Goal: Information Seeking & Learning: Learn about a topic

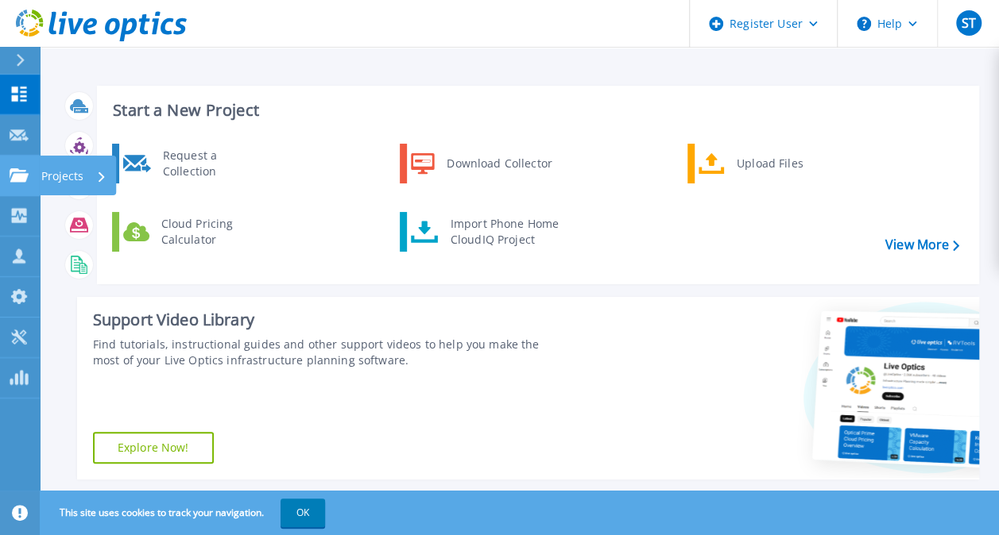
click at [26, 185] on link "Projects Projects" at bounding box center [20, 176] width 40 height 41
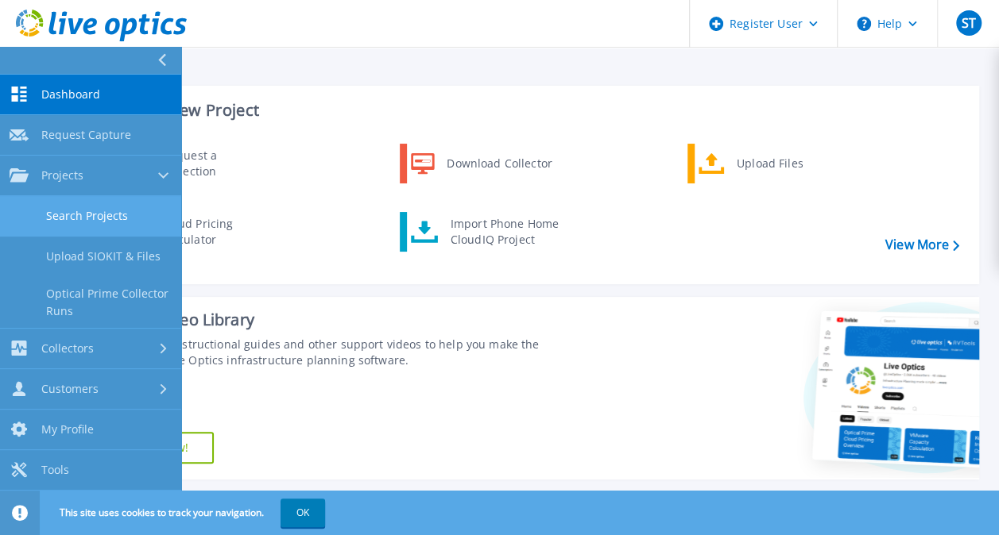
click at [87, 213] on link "Search Projects" at bounding box center [90, 216] width 181 height 41
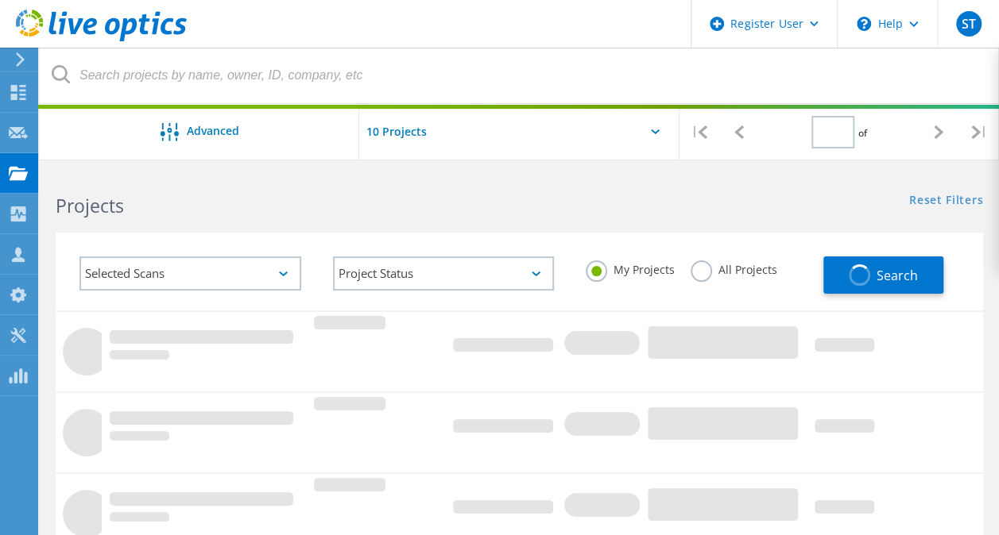
type input "1"
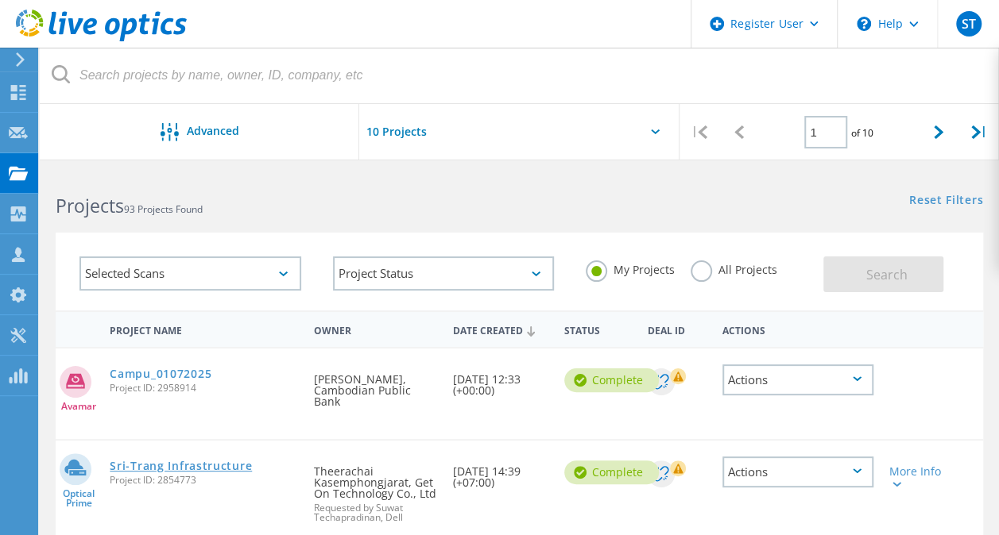
click at [200, 461] on link "Sri-Trang Infrastructure" at bounding box center [181, 466] width 142 height 11
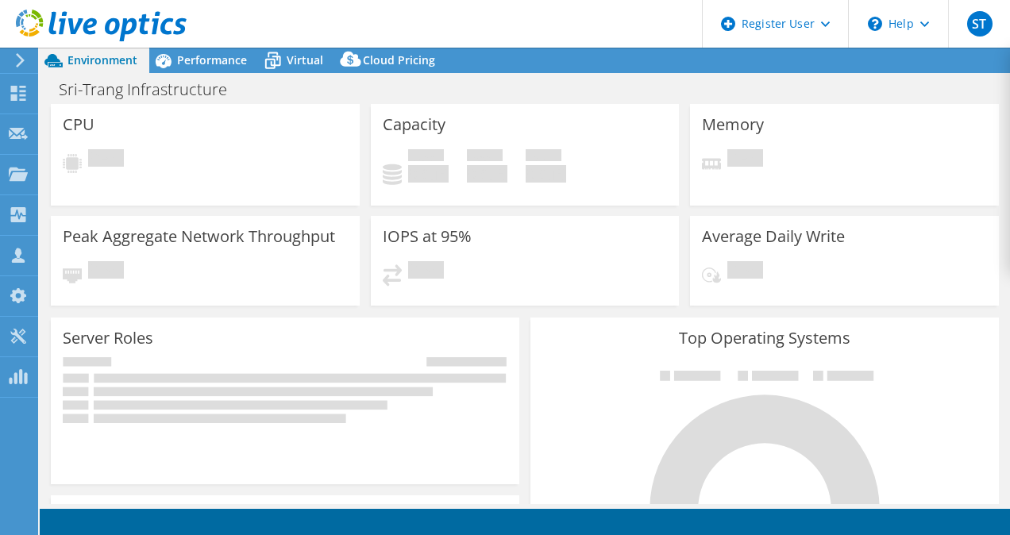
select select "USD"
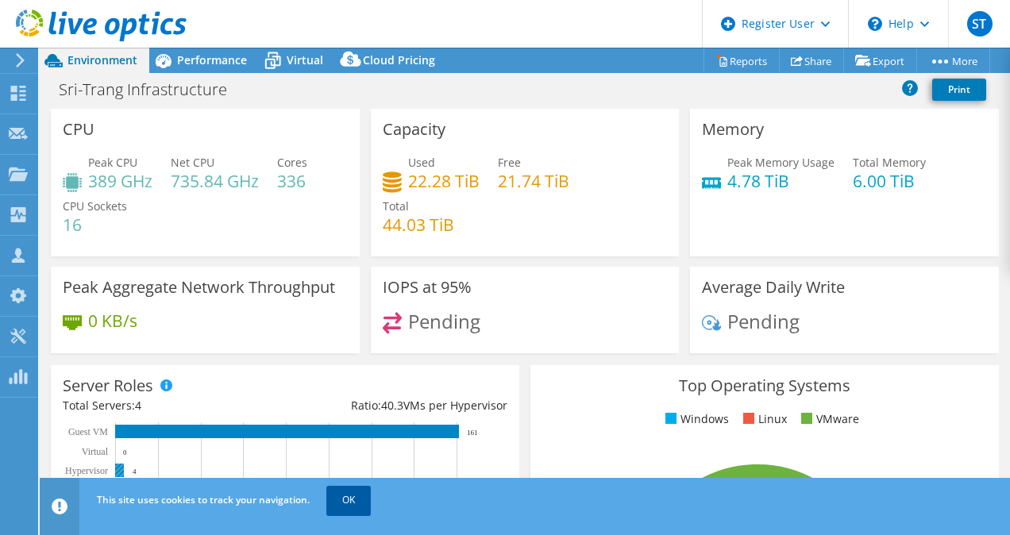
click at [342, 503] on link "OK" at bounding box center [349, 500] width 44 height 29
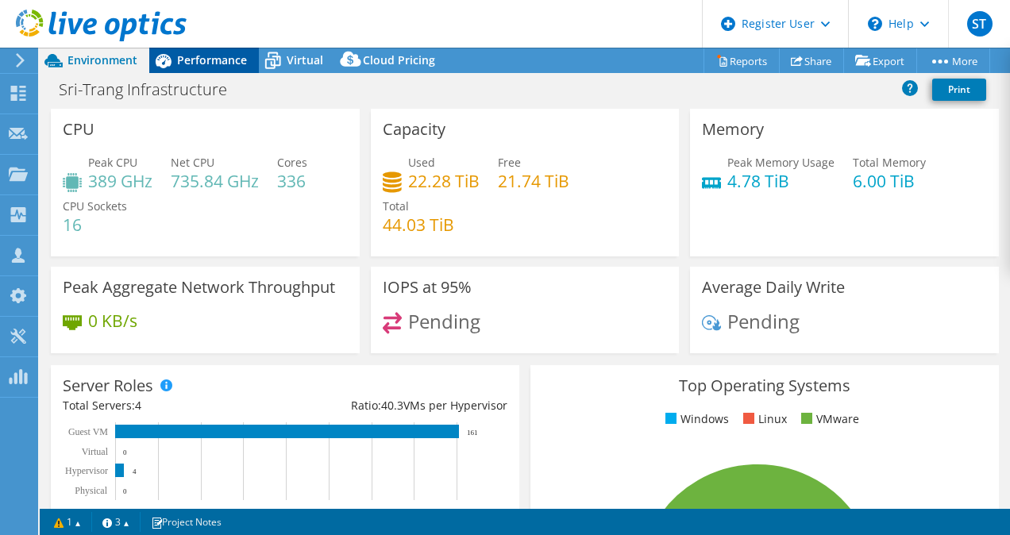
click at [222, 64] on span "Performance" at bounding box center [212, 59] width 70 height 15
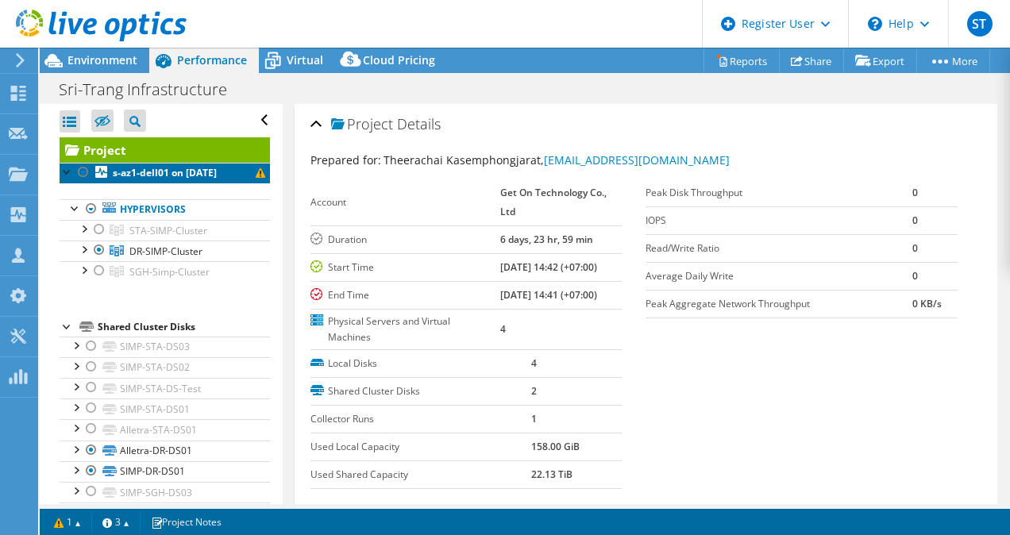
click at [217, 172] on b "s-az1-dell01 on [DATE]" at bounding box center [165, 173] width 104 height 14
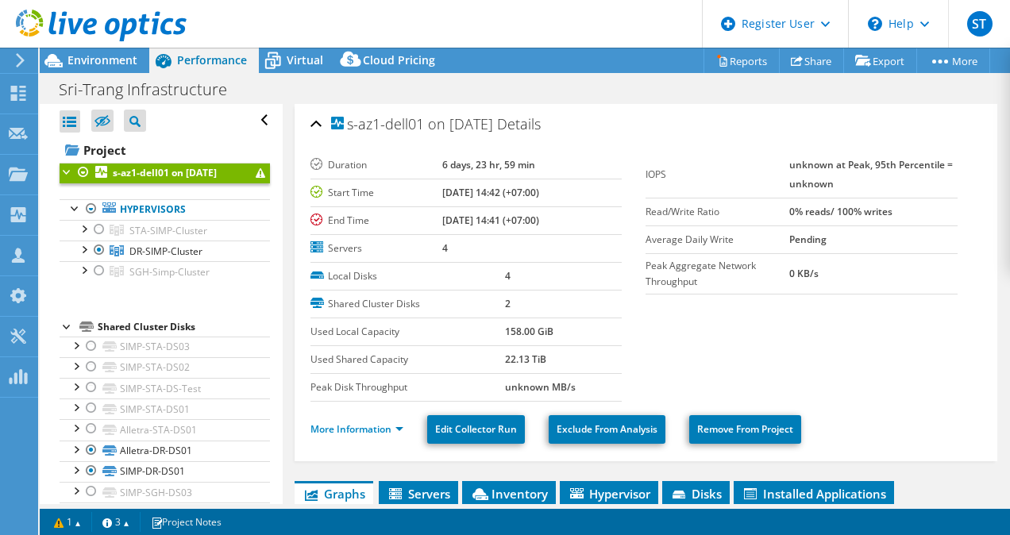
click at [143, 170] on b "s-az1-dell01 on [DATE]" at bounding box center [165, 173] width 104 height 14
click at [101, 265] on div at bounding box center [99, 270] width 16 height 19
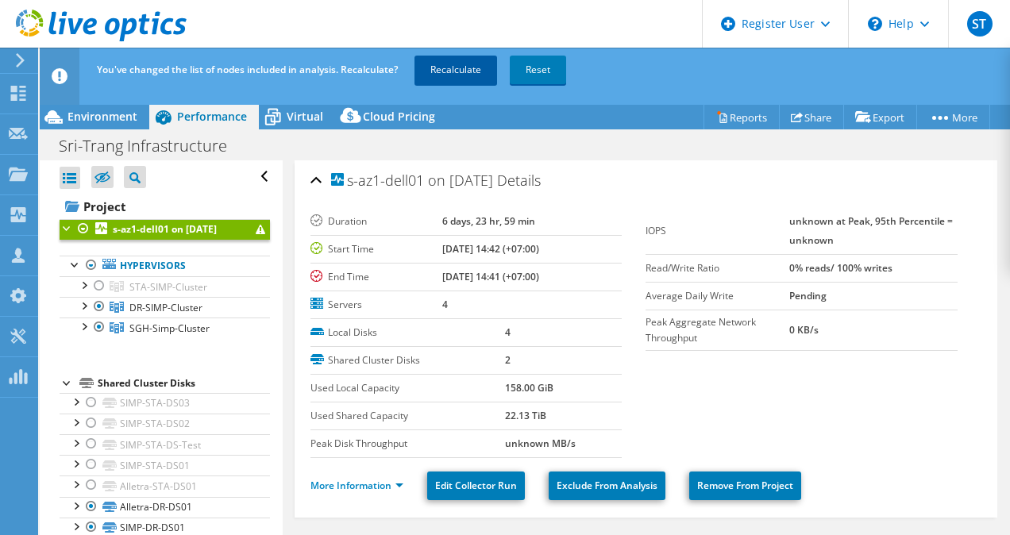
click at [444, 73] on link "Recalculate" at bounding box center [456, 70] width 83 height 29
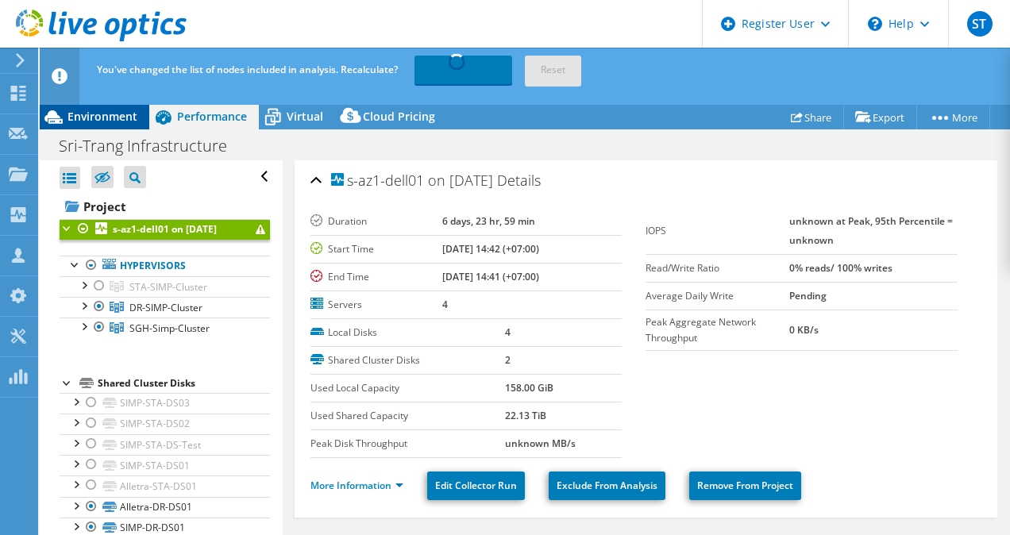
click at [105, 116] on span "Environment" at bounding box center [103, 116] width 70 height 15
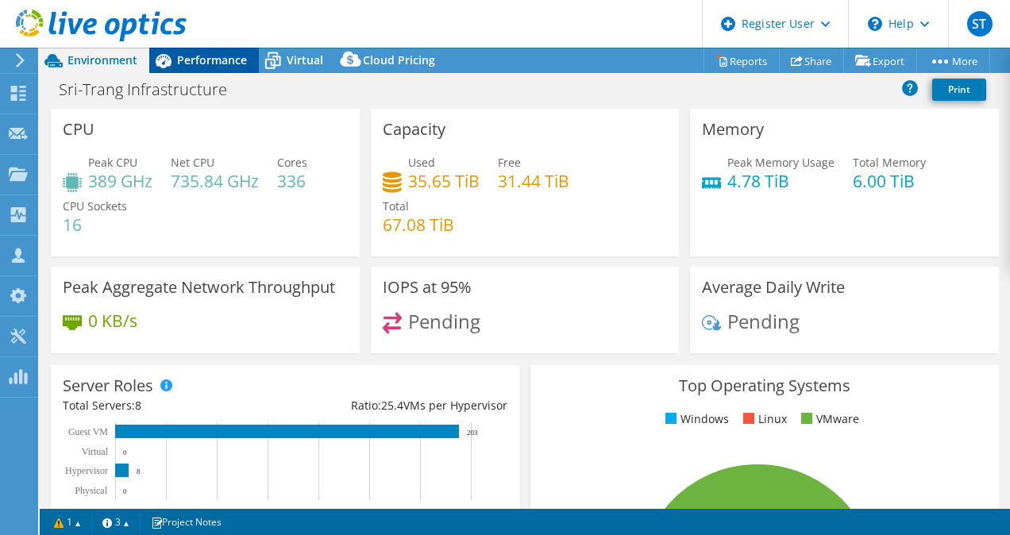
click at [219, 57] on span "Performance" at bounding box center [212, 59] width 70 height 15
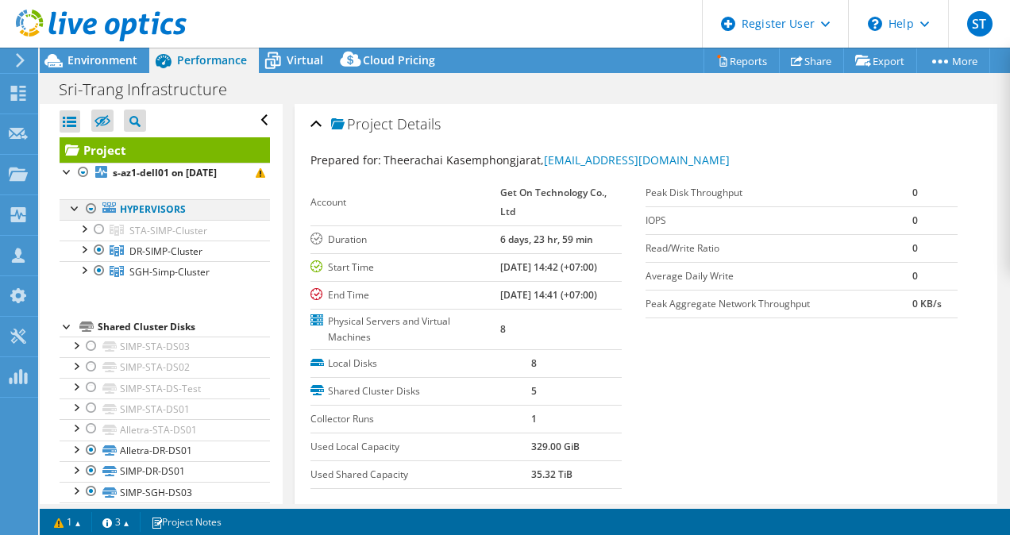
click at [91, 206] on div at bounding box center [91, 208] width 16 height 19
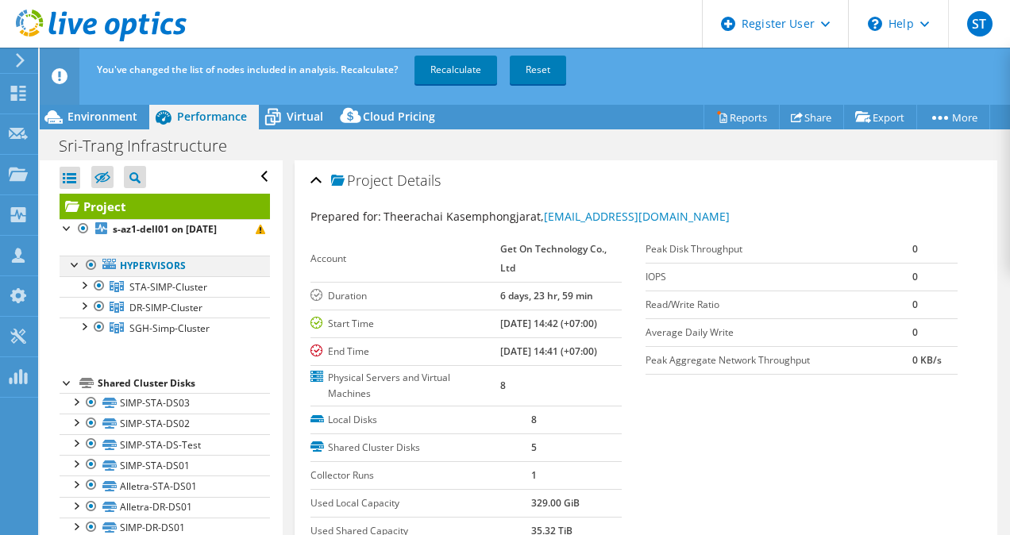
click at [89, 264] on div at bounding box center [91, 265] width 16 height 19
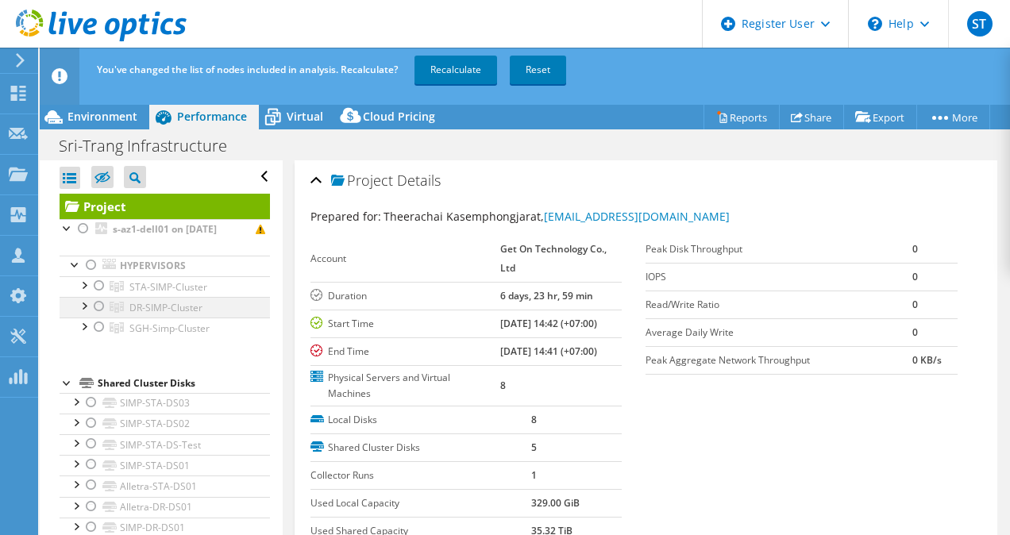
click at [101, 305] on div at bounding box center [99, 306] width 16 height 19
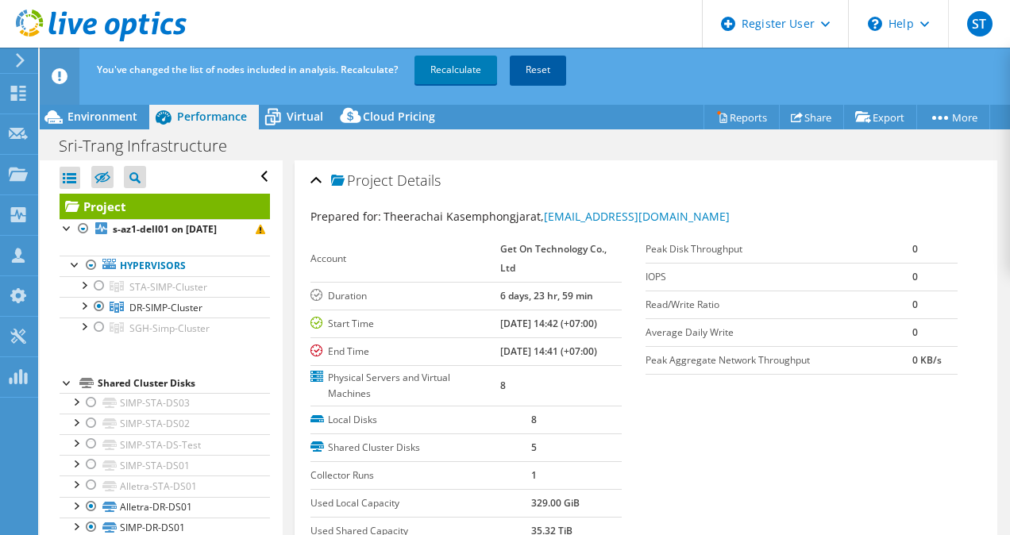
click at [533, 69] on link "Reset" at bounding box center [538, 70] width 56 height 29
click at [553, 81] on link "Reset" at bounding box center [538, 70] width 56 height 29
click at [539, 60] on link "Reset" at bounding box center [538, 70] width 56 height 29
click at [546, 73] on link "Reset" at bounding box center [538, 70] width 56 height 29
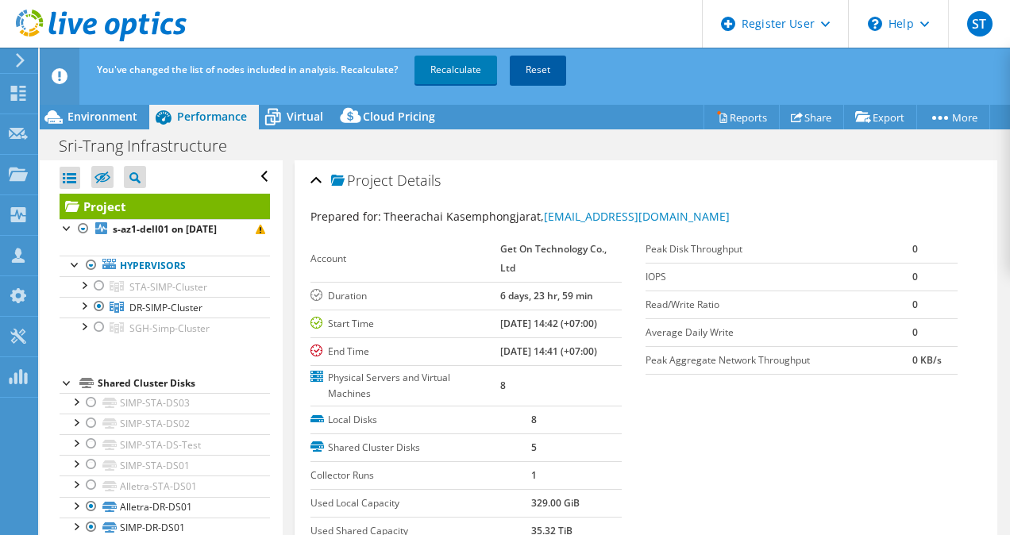
click at [546, 73] on link "Reset" at bounding box center [538, 70] width 56 height 29
click at [472, 71] on link "Recalculate" at bounding box center [456, 70] width 83 height 29
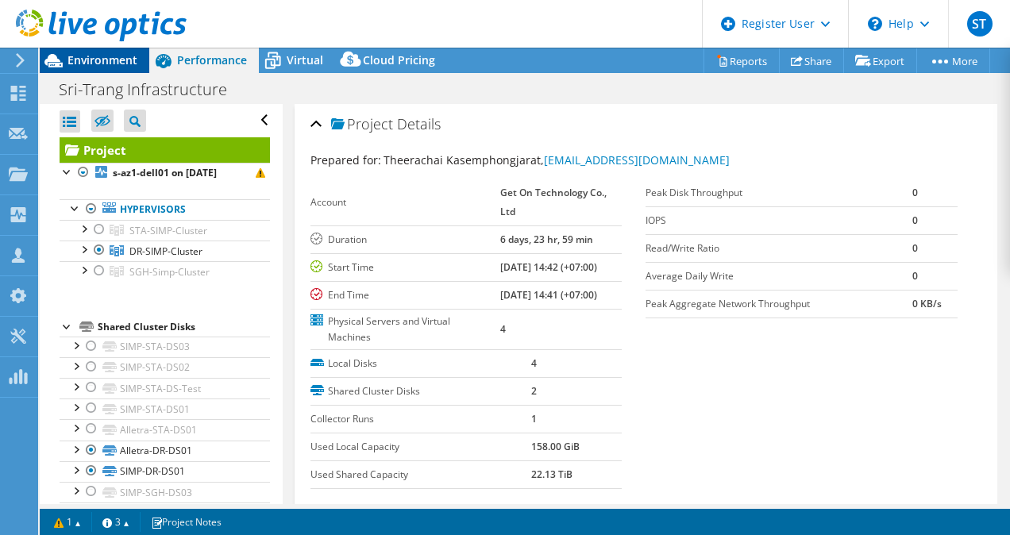
click at [116, 63] on span "Environment" at bounding box center [103, 59] width 70 height 15
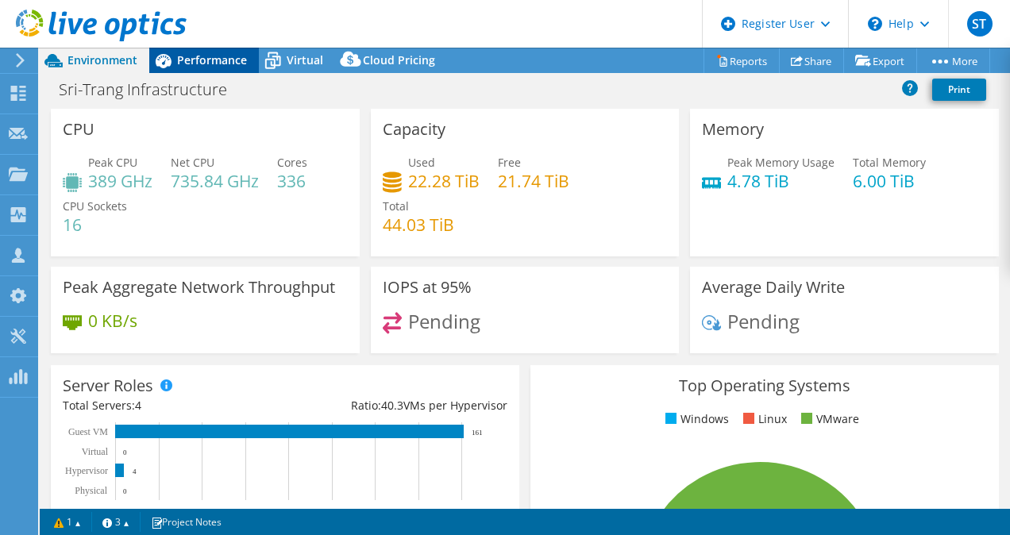
click at [230, 57] on span "Performance" at bounding box center [212, 59] width 70 height 15
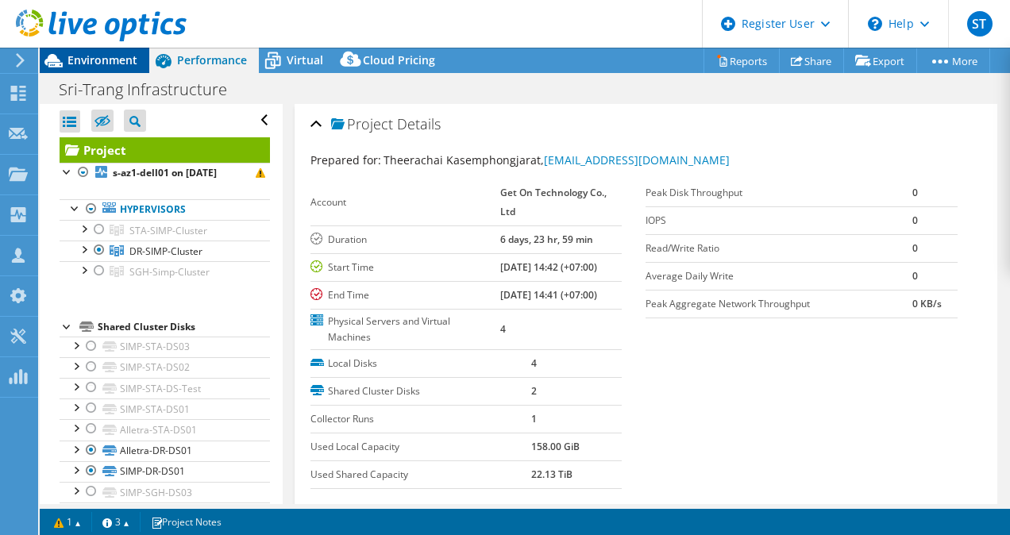
click at [102, 60] on span "Environment" at bounding box center [103, 59] width 70 height 15
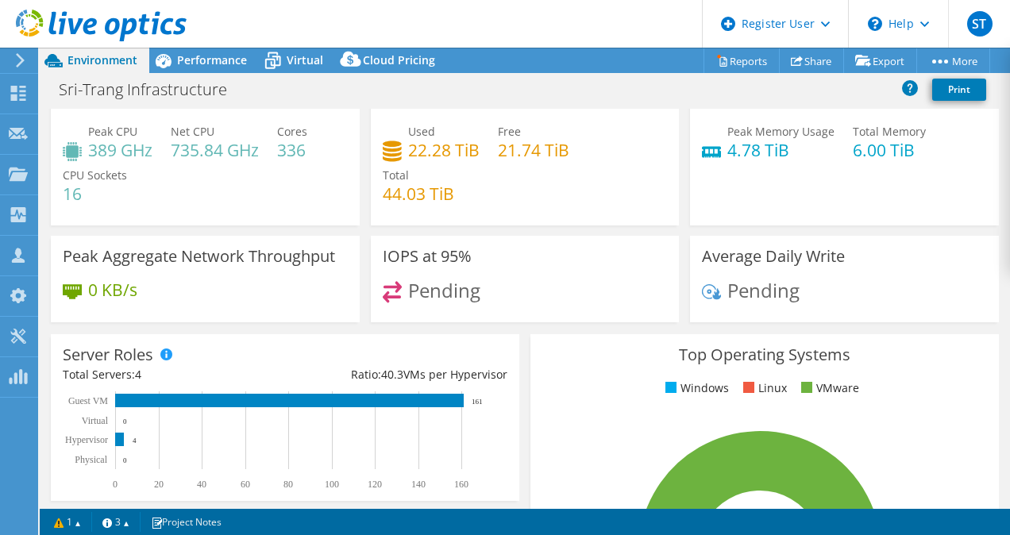
scroll to position [32, 0]
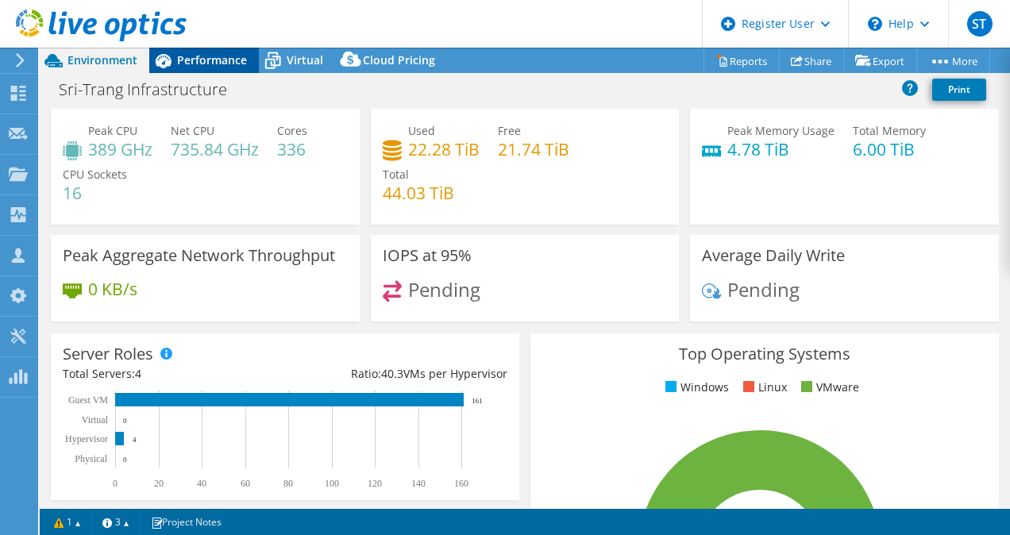
click at [227, 63] on span "Performance" at bounding box center [212, 59] width 70 height 15
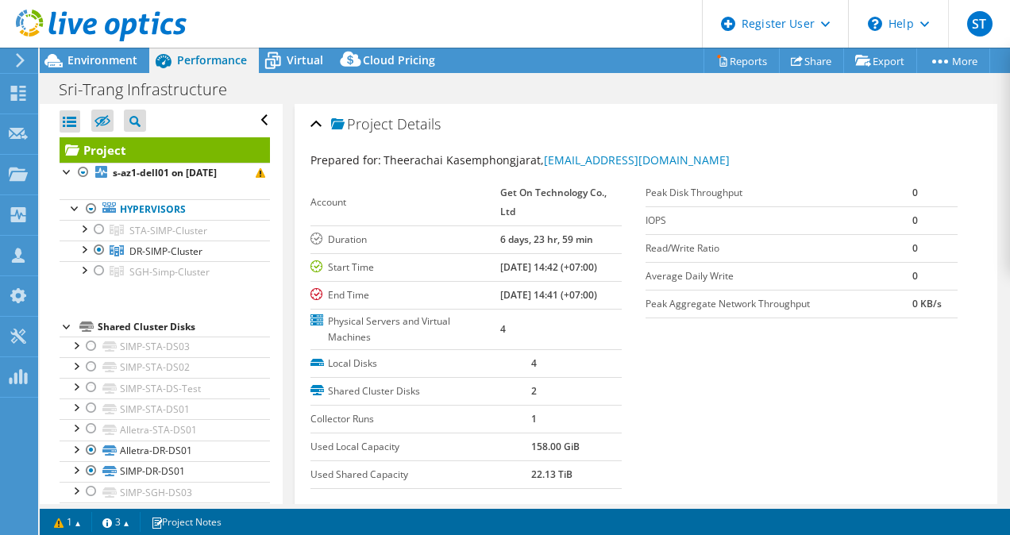
scroll to position [0, 0]
click at [297, 57] on span "Virtual" at bounding box center [305, 59] width 37 height 15
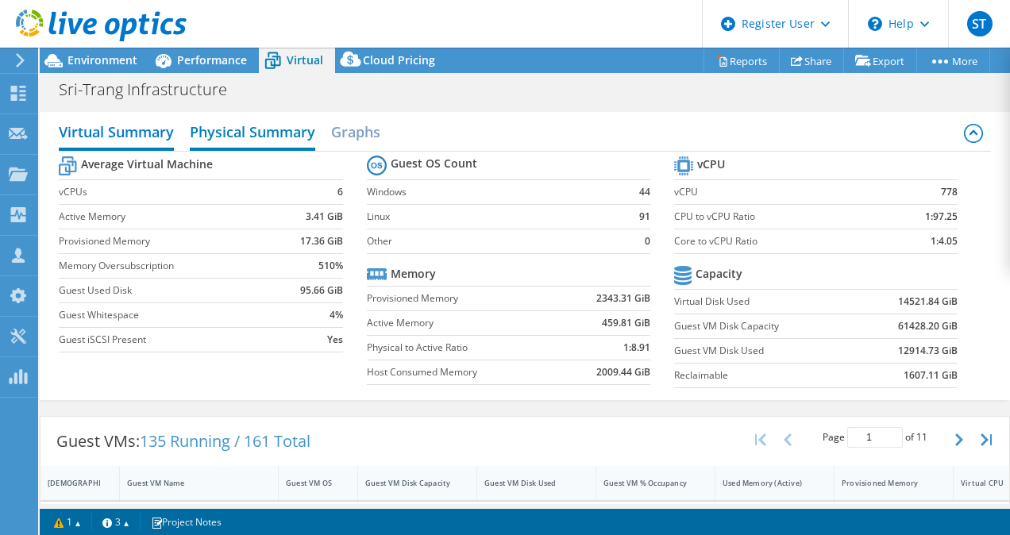
click at [273, 134] on h2 "Physical Summary" at bounding box center [253, 133] width 126 height 35
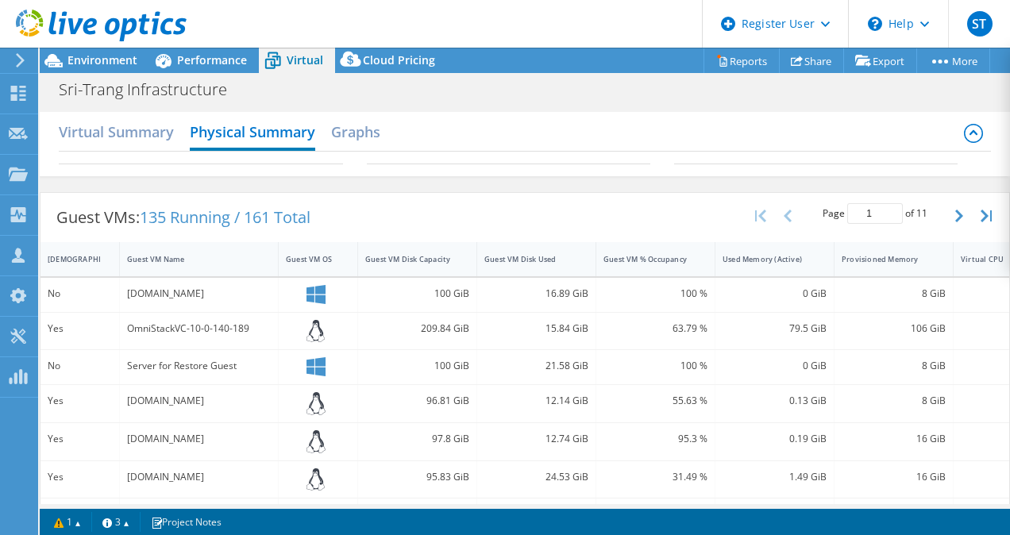
click at [964, 130] on icon at bounding box center [973, 133] width 19 height 19
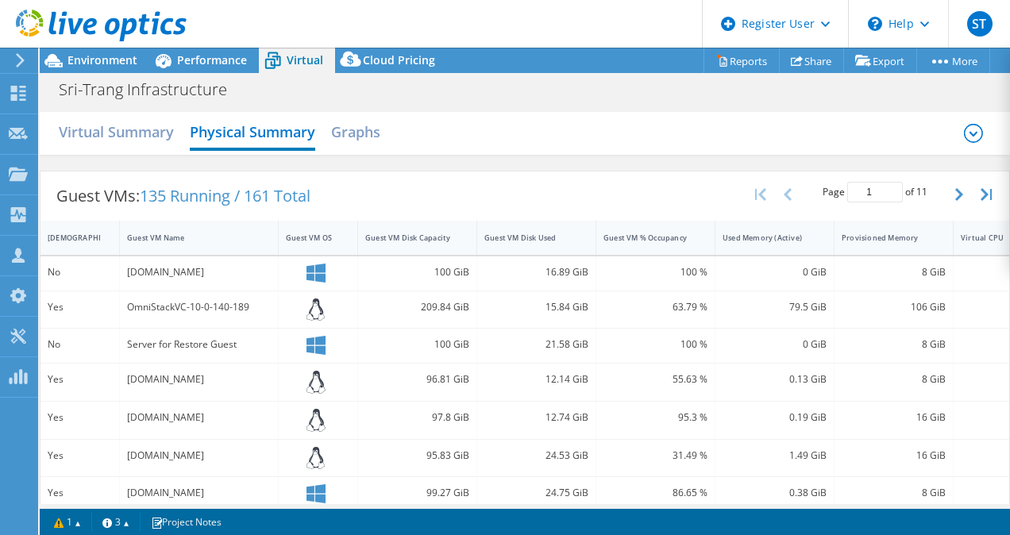
click at [964, 130] on icon at bounding box center [973, 133] width 19 height 19
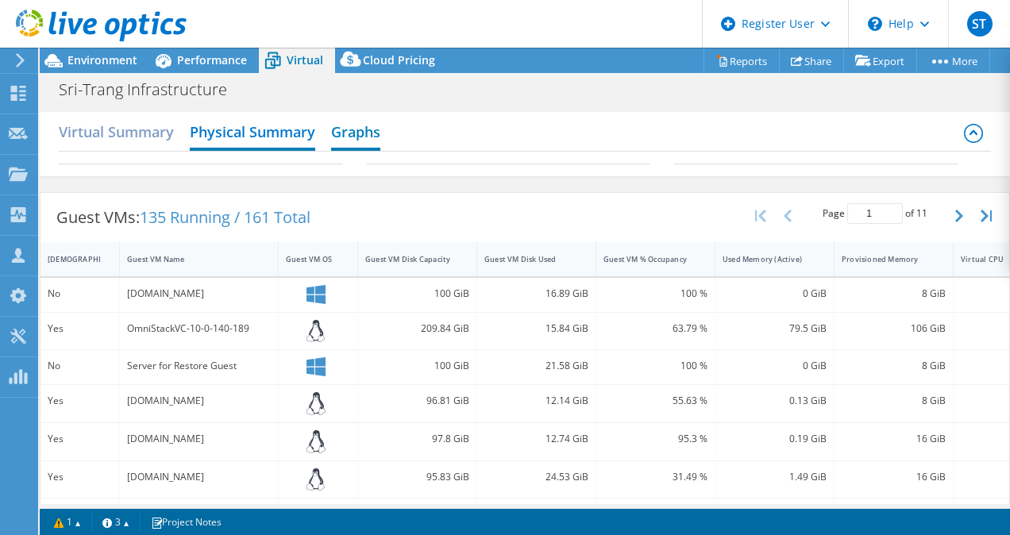
click at [369, 130] on h2 "Graphs" at bounding box center [355, 133] width 49 height 35
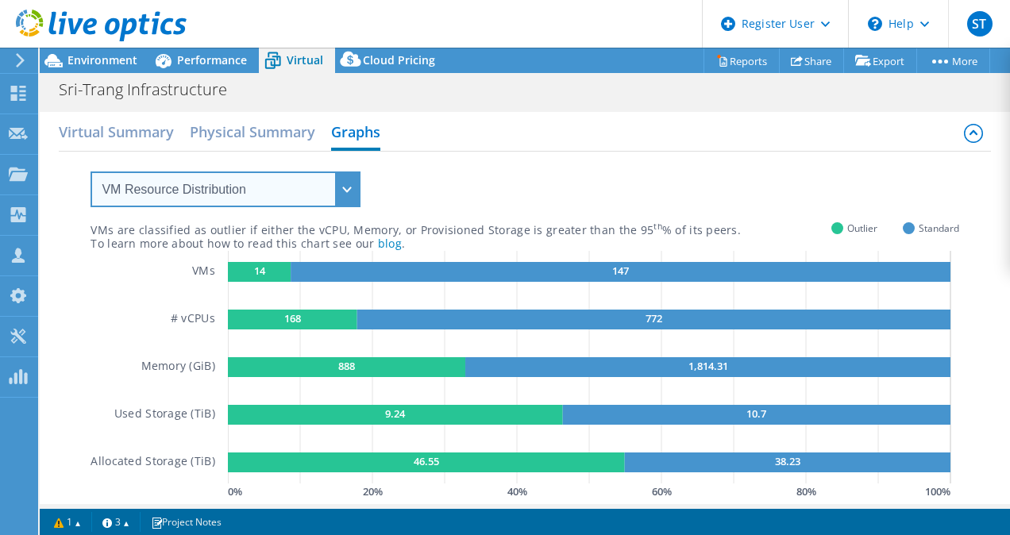
click at [191, 187] on select "VM Resource Distribution Provisioning Contrast Over Provisioning" at bounding box center [226, 190] width 270 height 36
select select "Provisioning Contrast"
click at [91, 172] on select "VM Resource Distribution Provisioning Contrast Over Provisioning" at bounding box center [226, 190] width 270 height 36
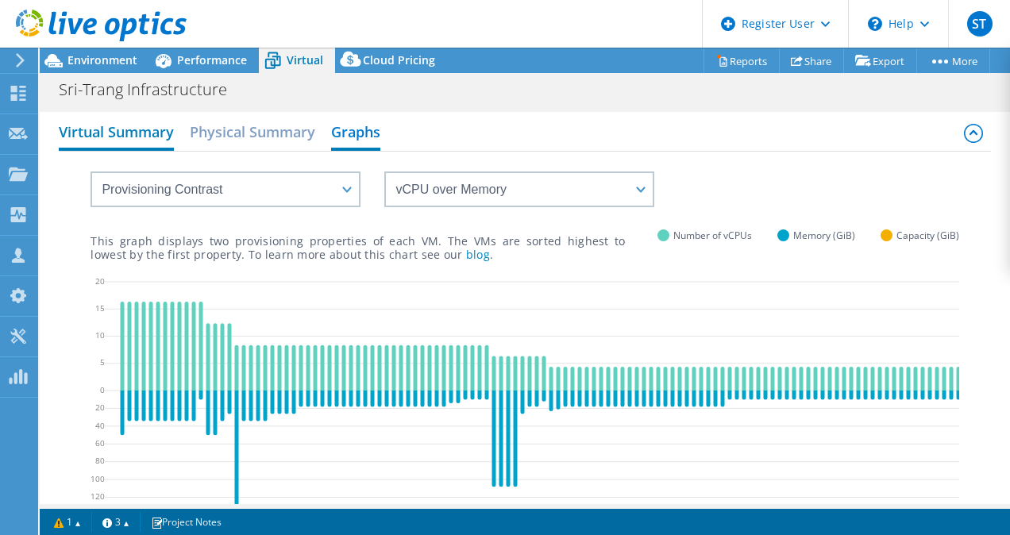
click at [127, 135] on h2 "Virtual Summary" at bounding box center [116, 133] width 115 height 35
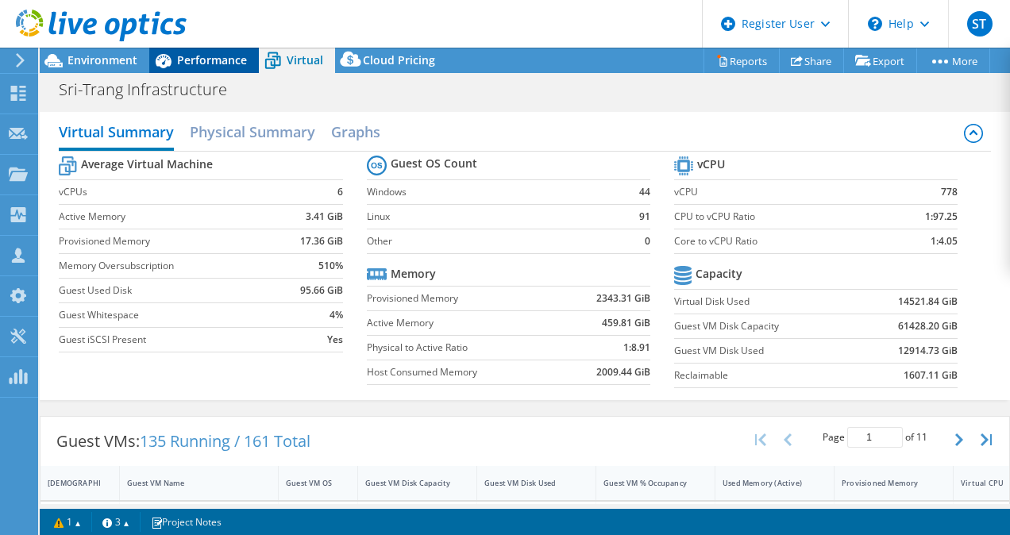
click at [205, 71] on div "Performance" at bounding box center [204, 60] width 110 height 25
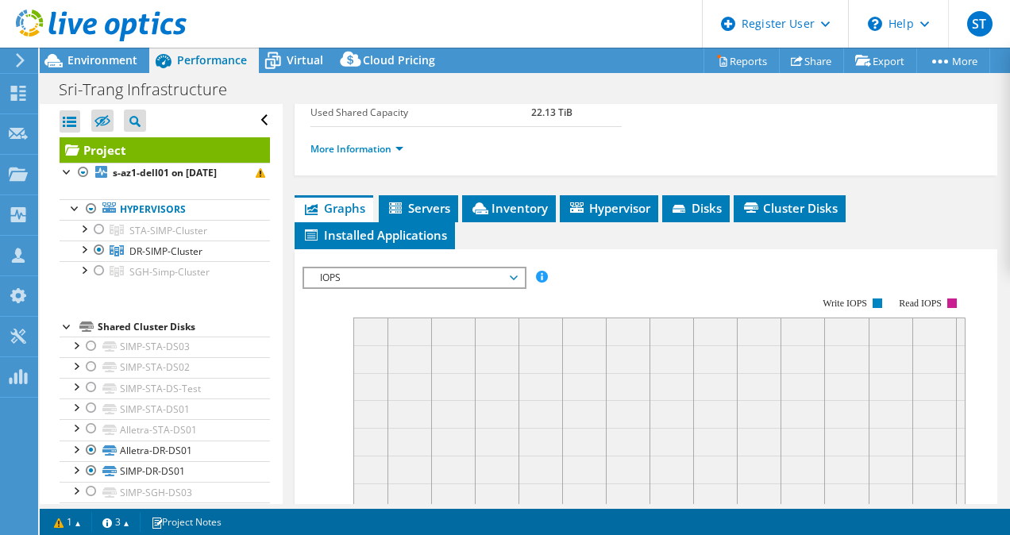
scroll to position [367, 0]
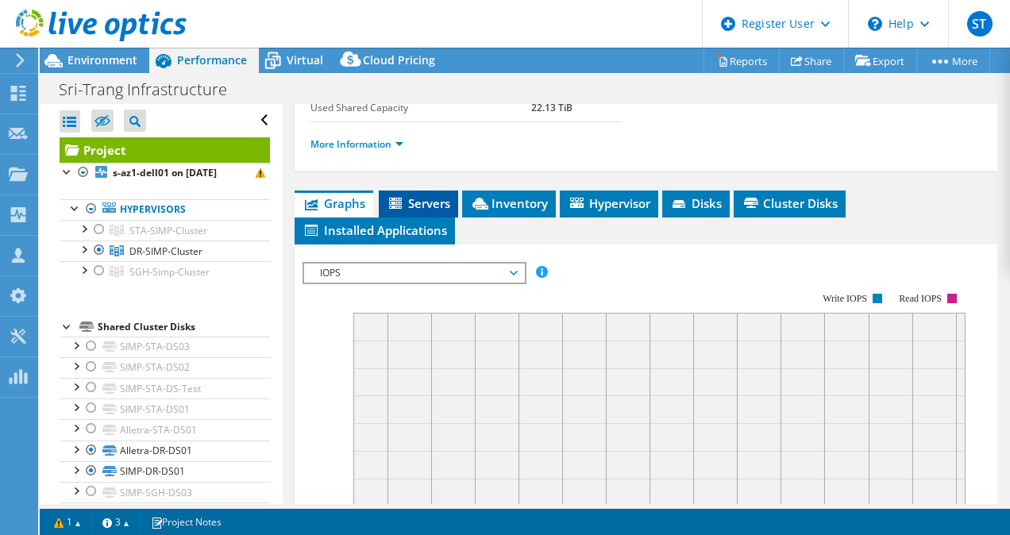
click at [420, 202] on span "Servers" at bounding box center [419, 203] width 64 height 16
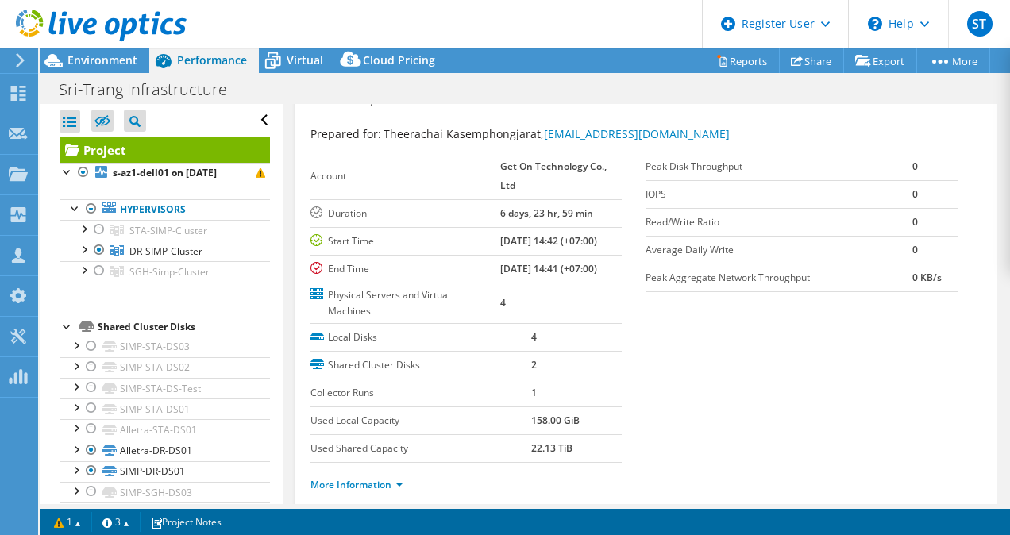
scroll to position [0, 0]
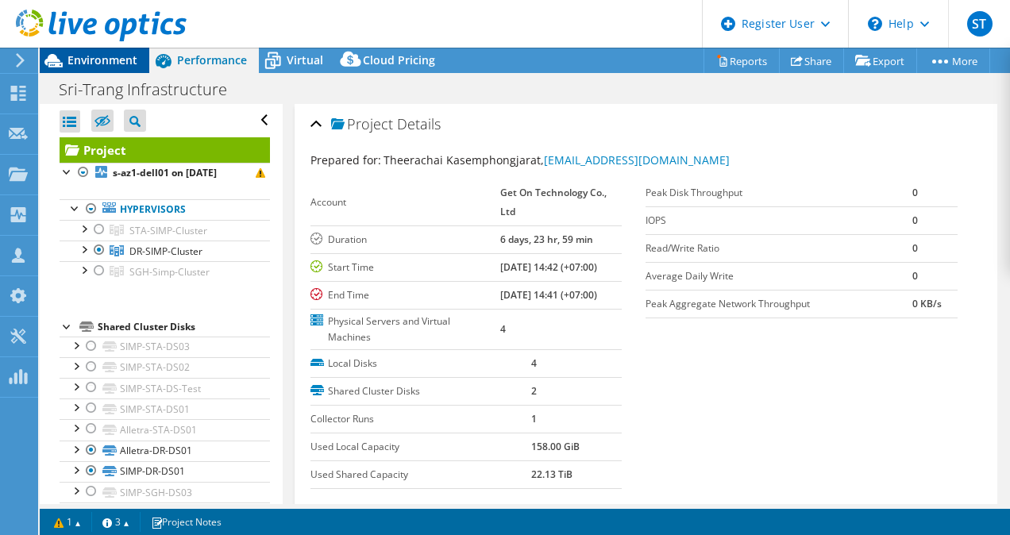
click at [119, 63] on span "Environment" at bounding box center [103, 59] width 70 height 15
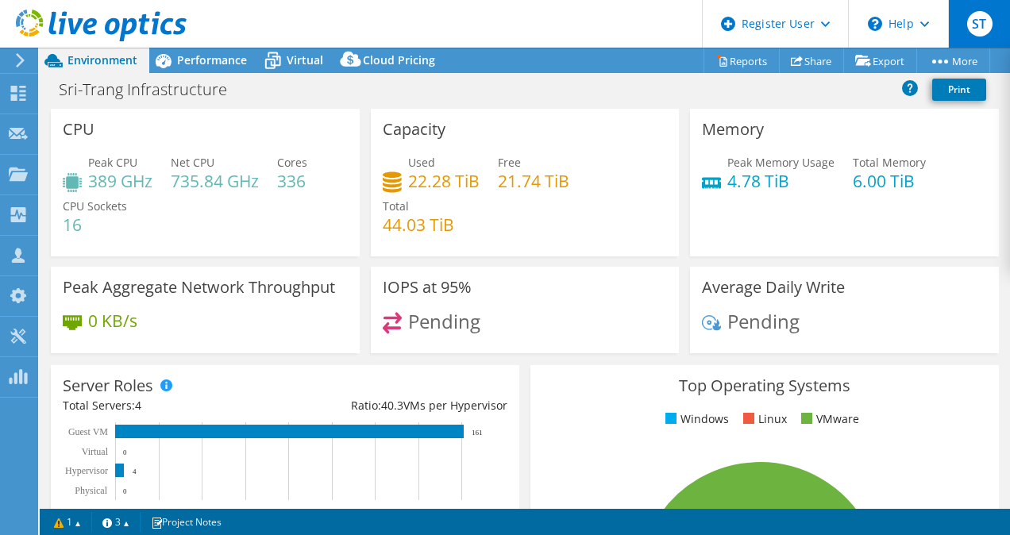
click at [961, 31] on div "ST" at bounding box center [980, 24] width 62 height 48
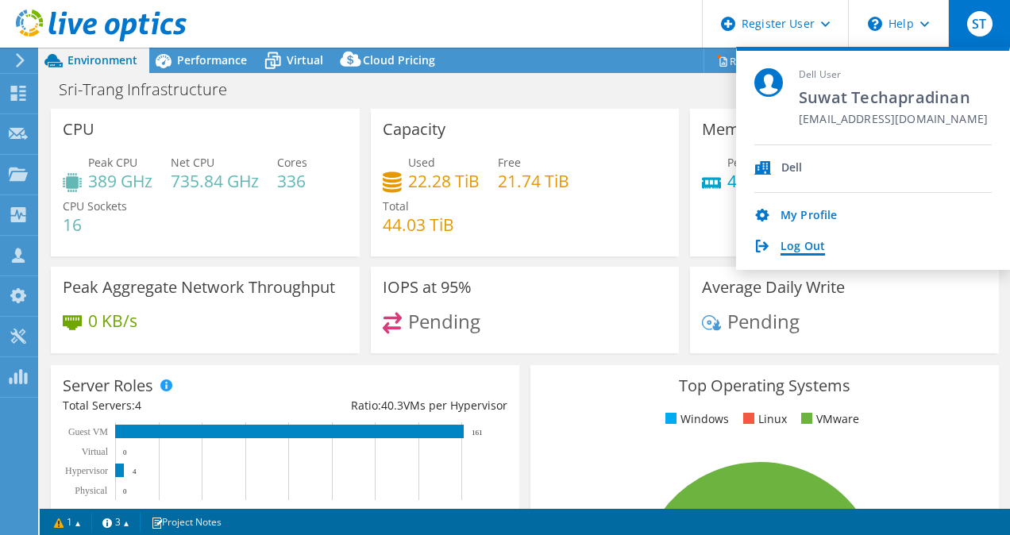
click at [810, 248] on link "Log Out" at bounding box center [803, 247] width 44 height 15
